Goal: Navigation & Orientation: Find specific page/section

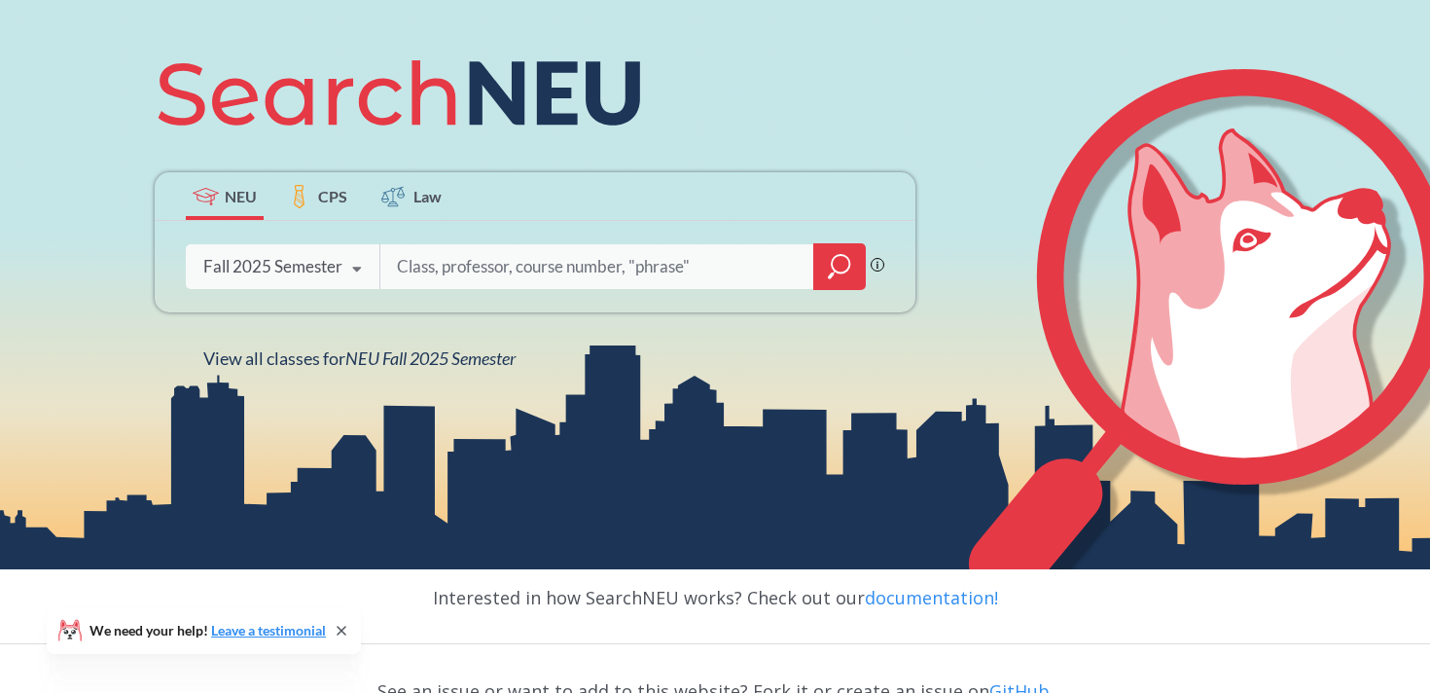
scroll to position [222, 0]
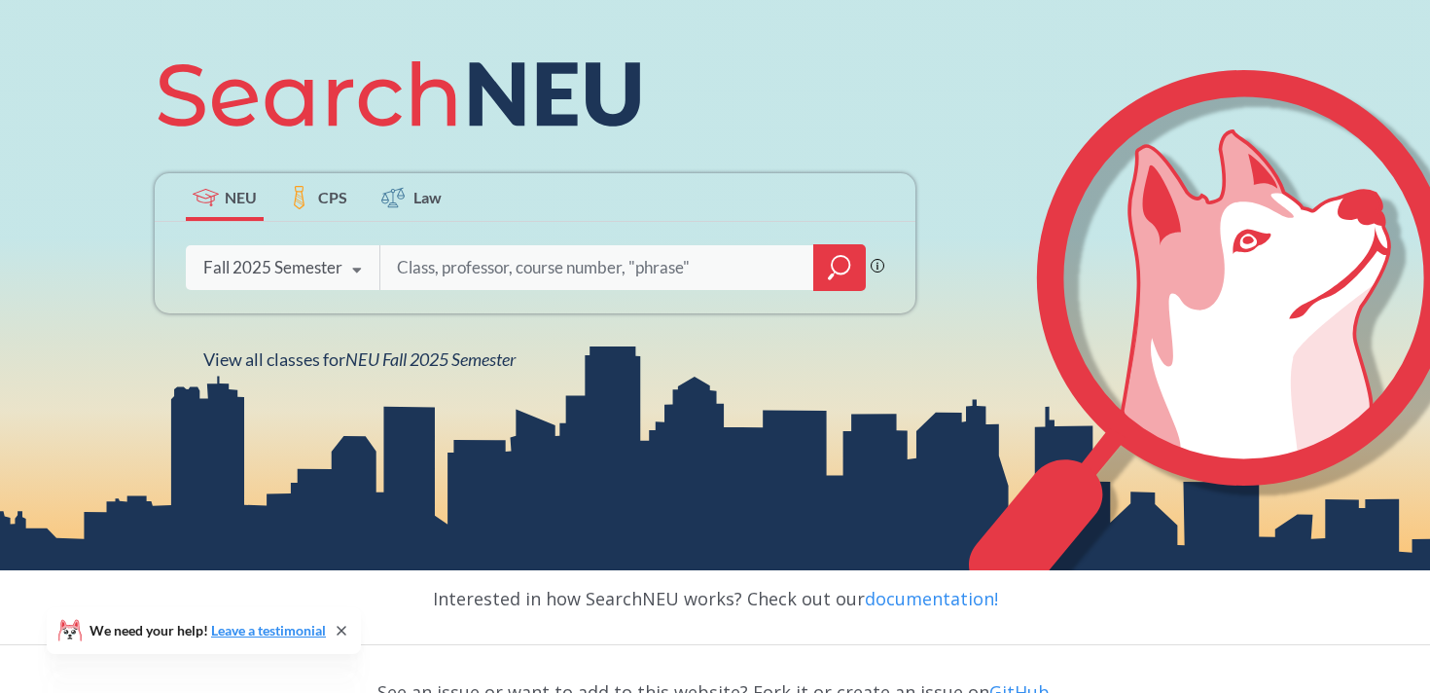
click at [334, 209] on label "CPS" at bounding box center [318, 197] width 78 height 48
click at [226, 197] on span "NEU" at bounding box center [241, 197] width 32 height 22
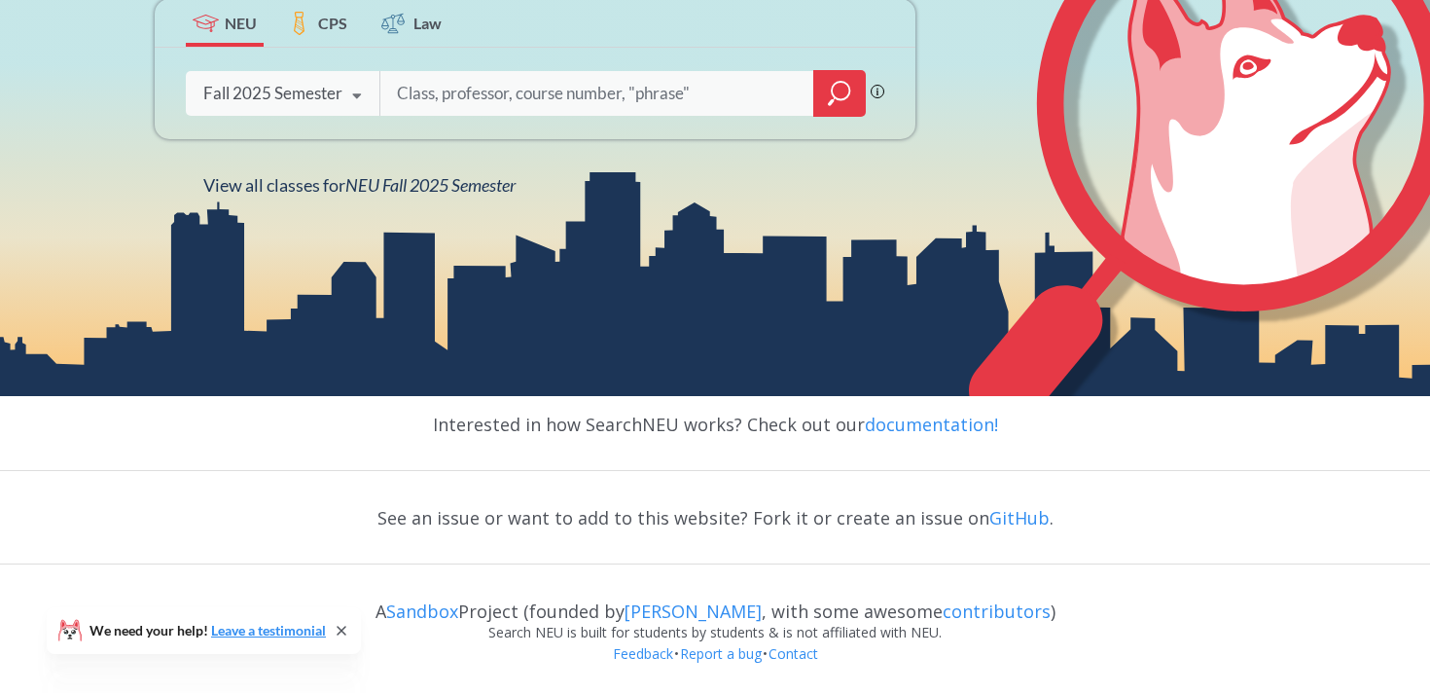
scroll to position [397, 0]
click at [916, 423] on link "documentation!" at bounding box center [931, 423] width 133 height 23
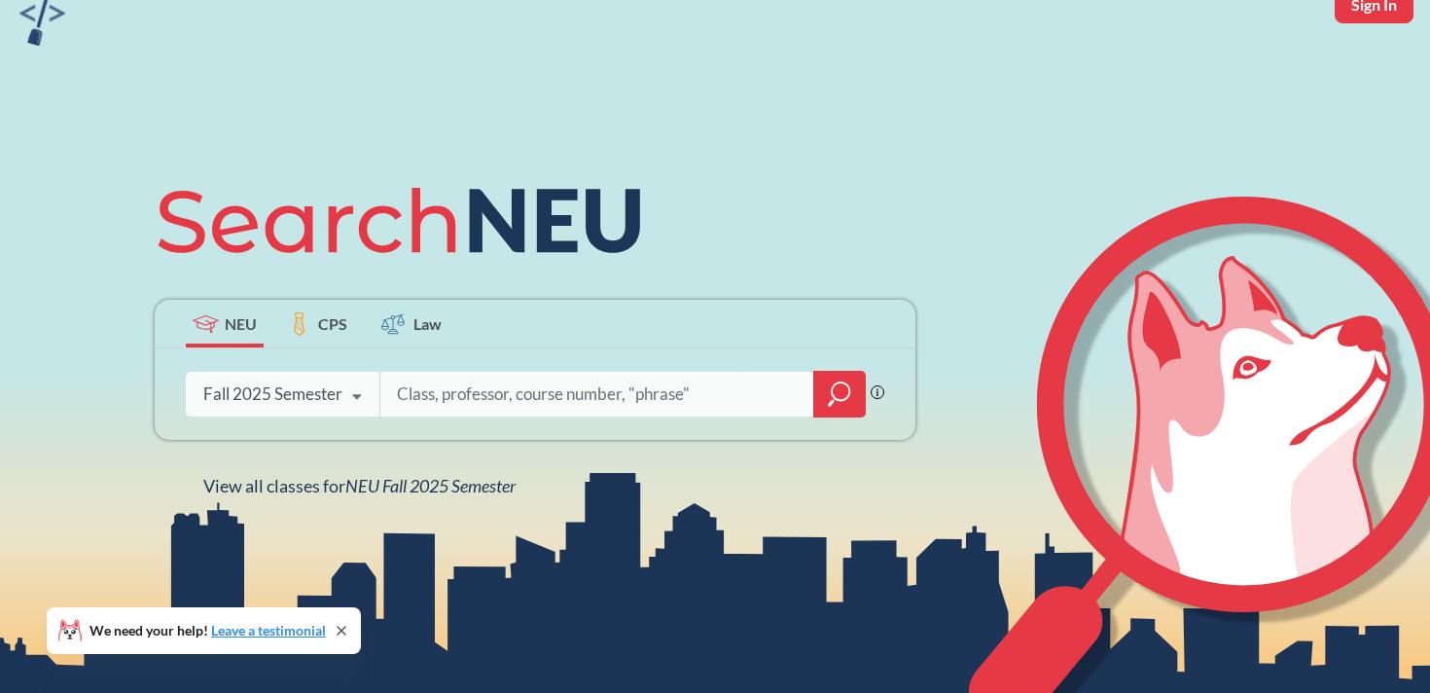
scroll to position [0, 0]
